Goal: Contribute content

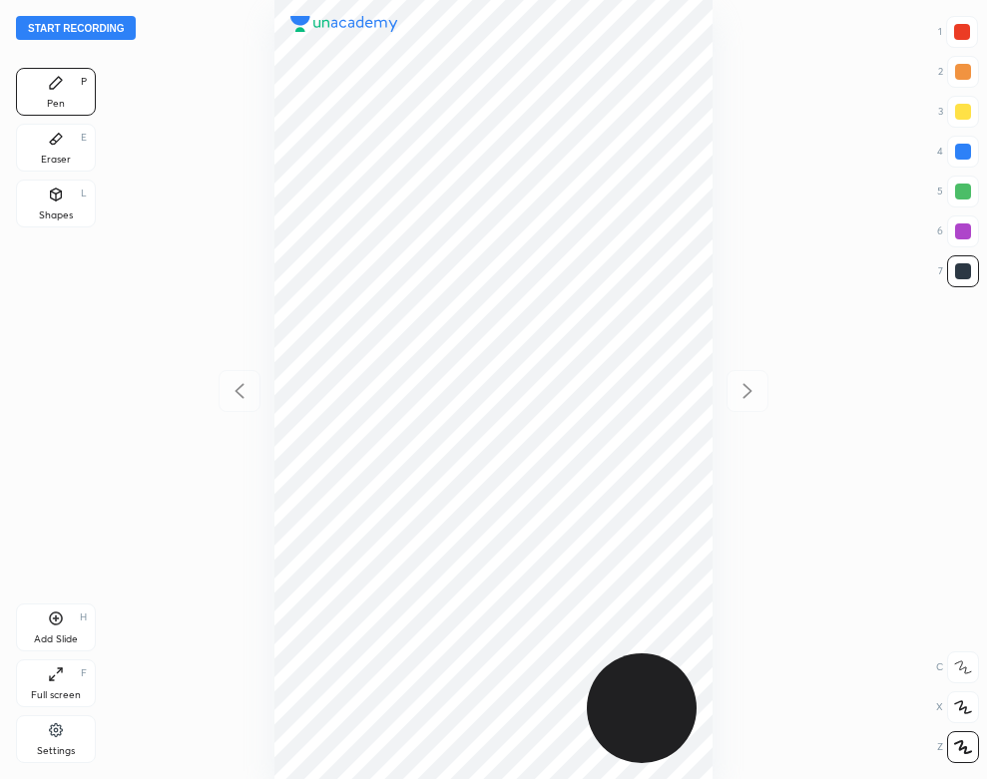
scroll to position [779, 668]
click at [115, 30] on button "Start recording" at bounding box center [76, 28] width 120 height 24
click at [82, 623] on div "H" at bounding box center [83, 618] width 7 height 10
click at [63, 199] on icon at bounding box center [56, 195] width 16 height 16
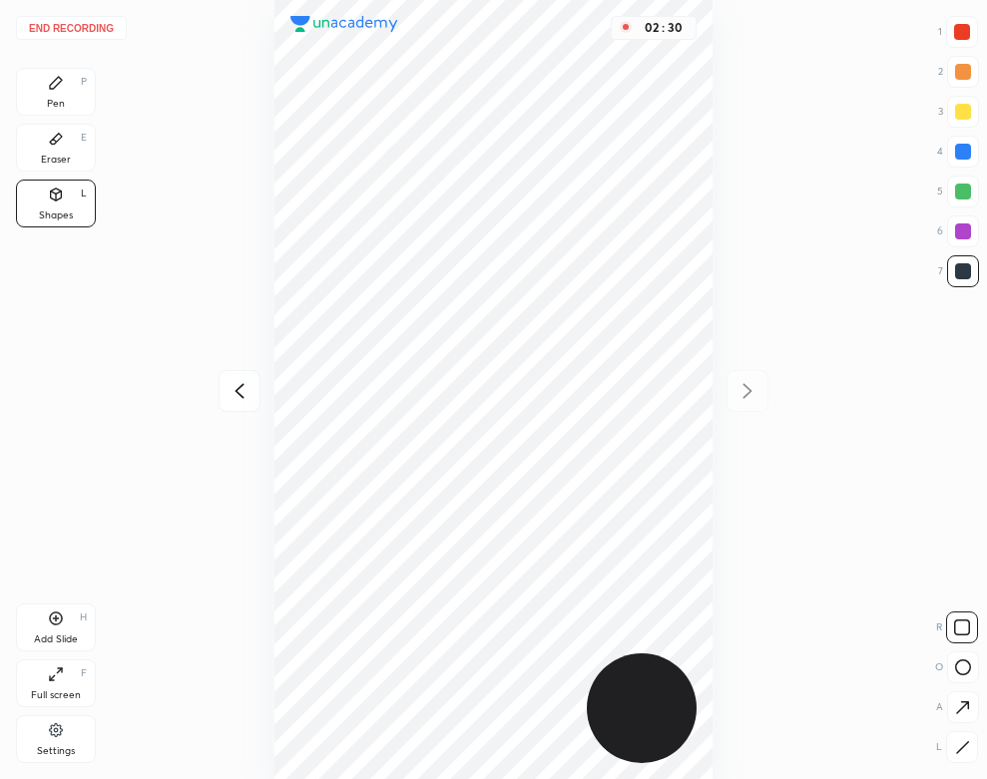
click at [55, 93] on div "Pen P" at bounding box center [56, 92] width 80 height 48
click at [97, 29] on button "End recording" at bounding box center [71, 28] width 111 height 24
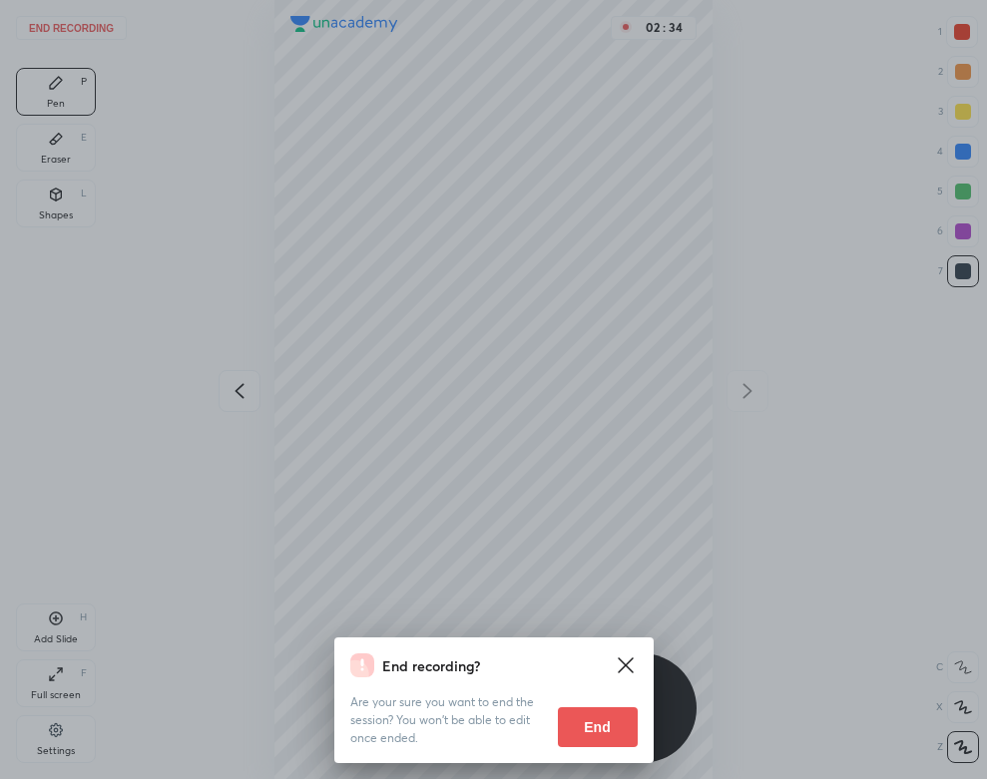
click at [579, 721] on button "End" at bounding box center [598, 728] width 80 height 40
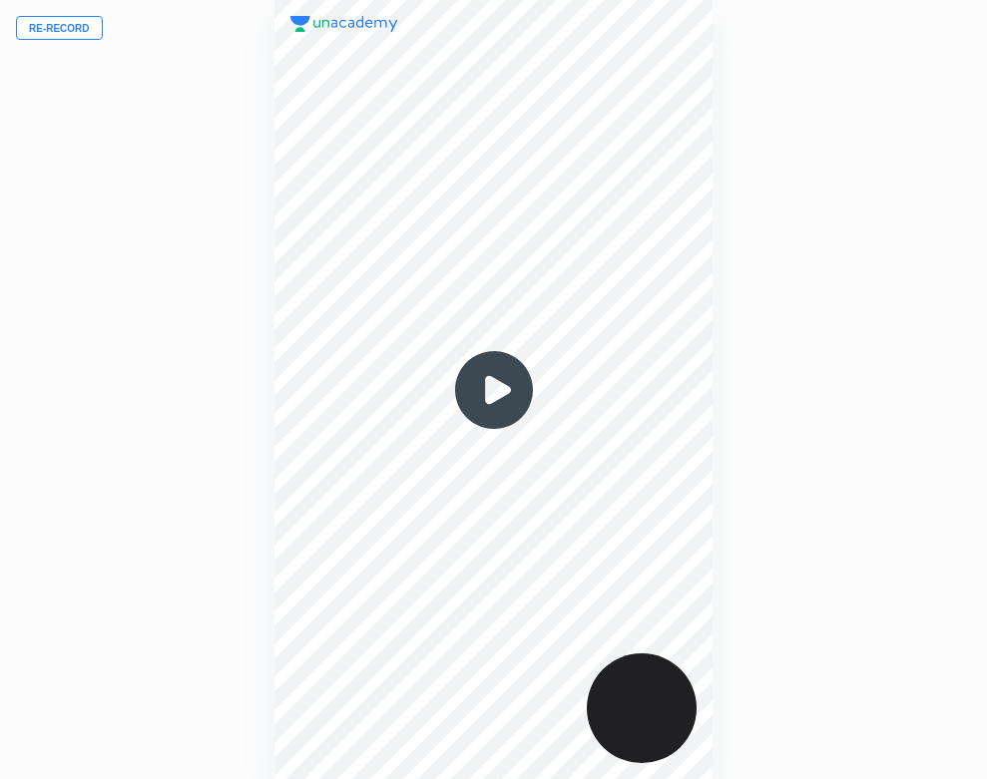
click at [495, 397] on img at bounding box center [494, 390] width 96 height 96
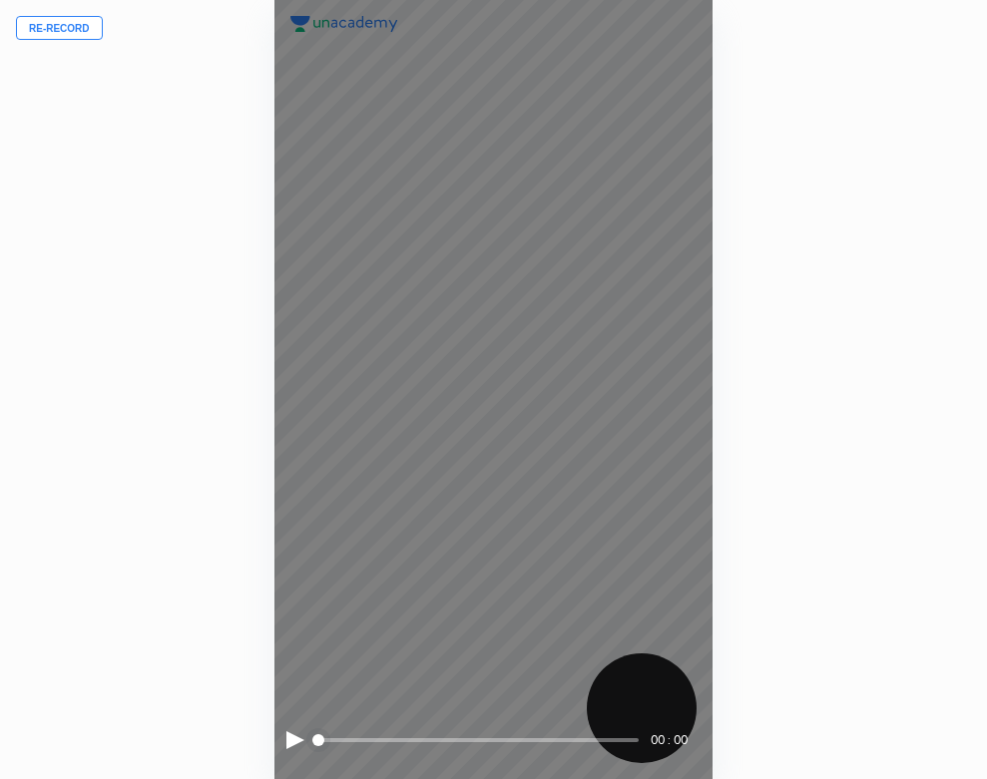
click at [284, 732] on div "00 : 00" at bounding box center [493, 389] width 439 height 779
click at [293, 738] on div at bounding box center [295, 741] width 18 height 18
